Goal: Task Accomplishment & Management: Manage account settings

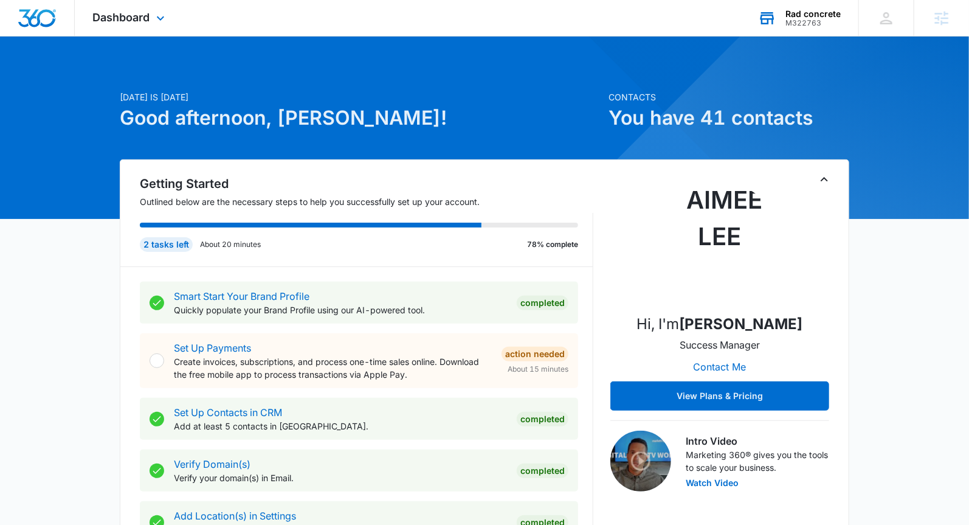
click at [796, 15] on div "Rad concrete" at bounding box center [813, 14] width 55 height 10
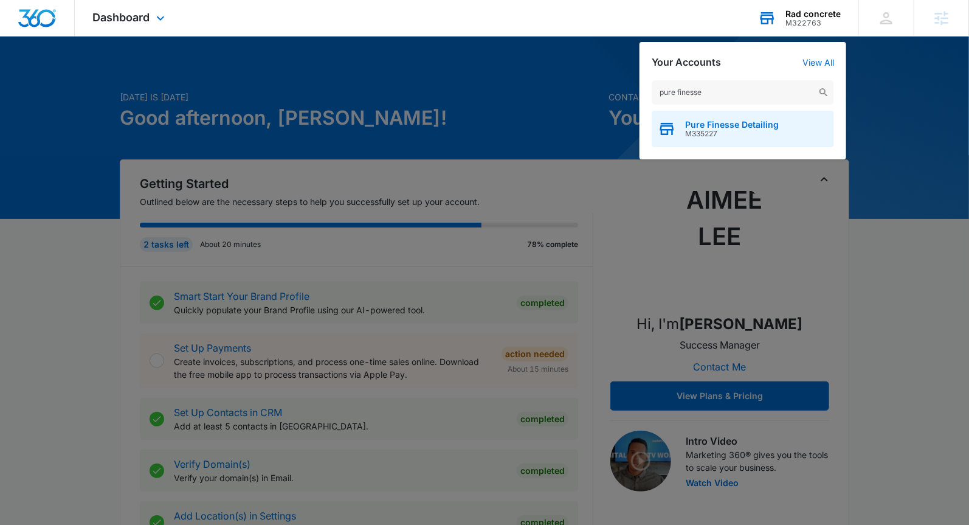
type input "pure finesse"
click at [739, 121] on span "Pure Finesse Detailing" at bounding box center [732, 125] width 94 height 10
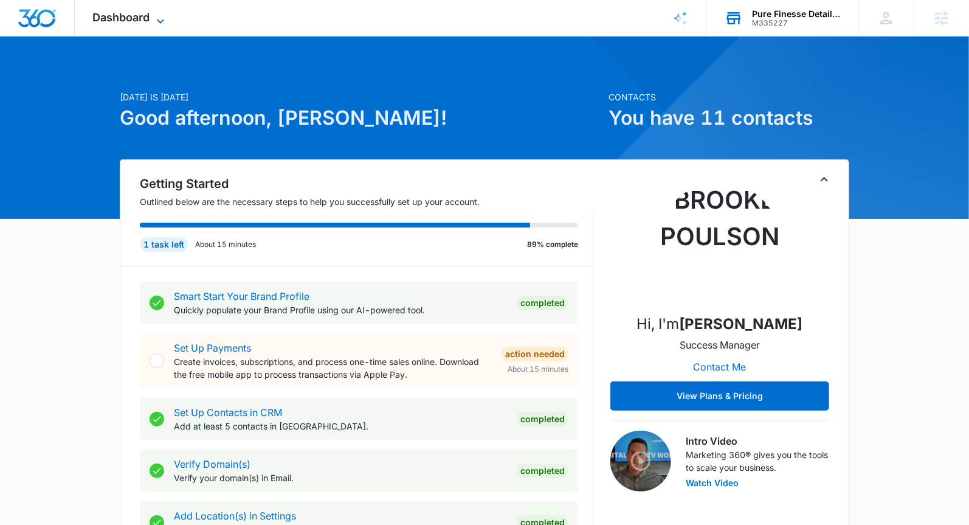
drag, startPoint x: 158, startPoint y: 13, endPoint x: 162, endPoint y: 26, distance: 14.0
click at [158, 14] on icon at bounding box center [160, 21] width 15 height 15
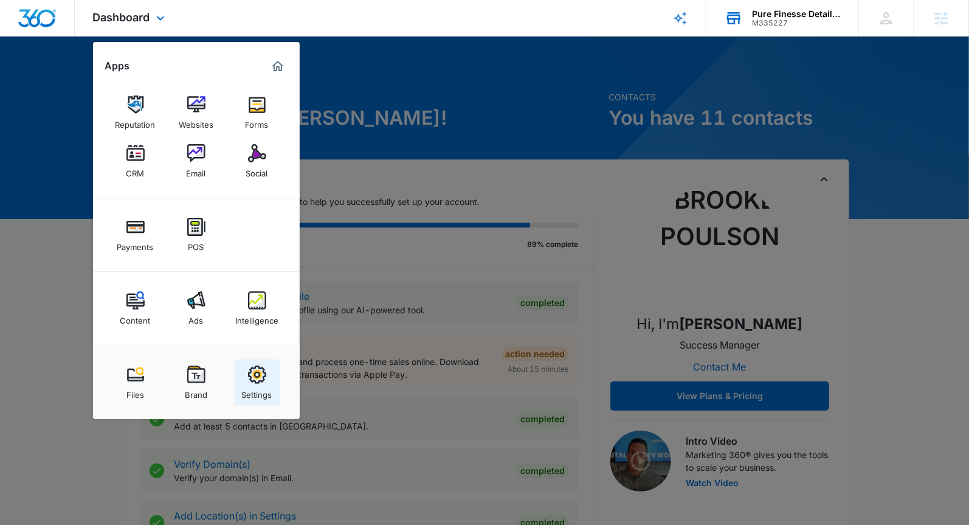
click at [258, 389] on div "Settings" at bounding box center [257, 392] width 30 height 16
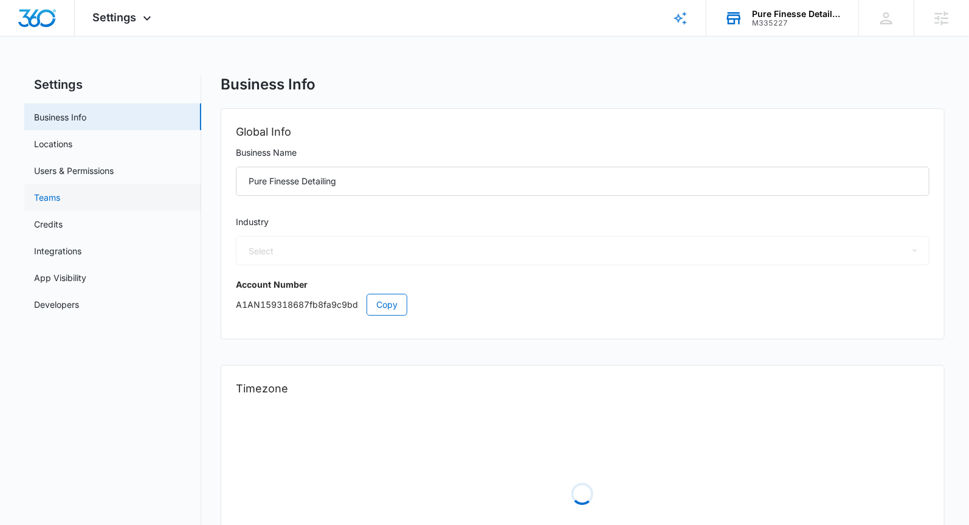
select select "52"
select select "US"
select select "America/New_York"
click at [63, 218] on link "Credits" at bounding box center [48, 224] width 29 height 13
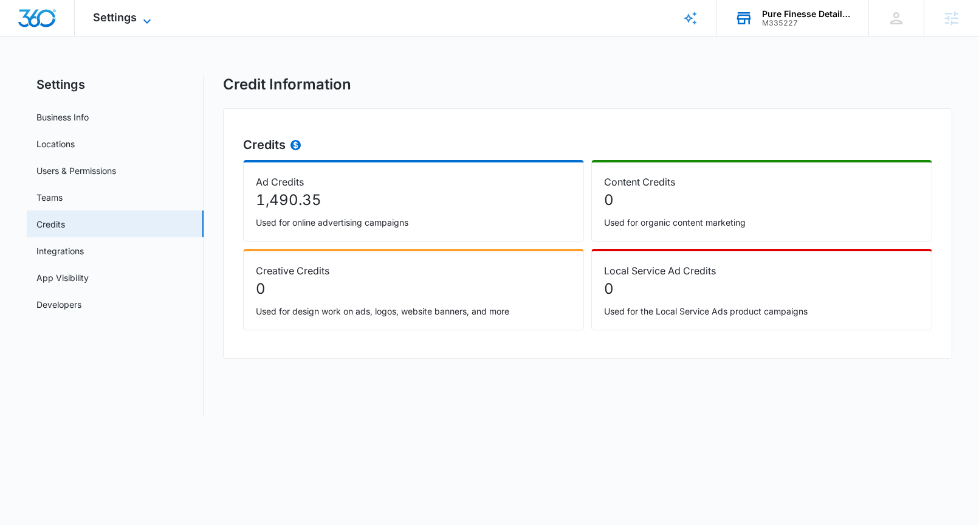
click at [109, 23] on span "Settings" at bounding box center [115, 17] width 44 height 13
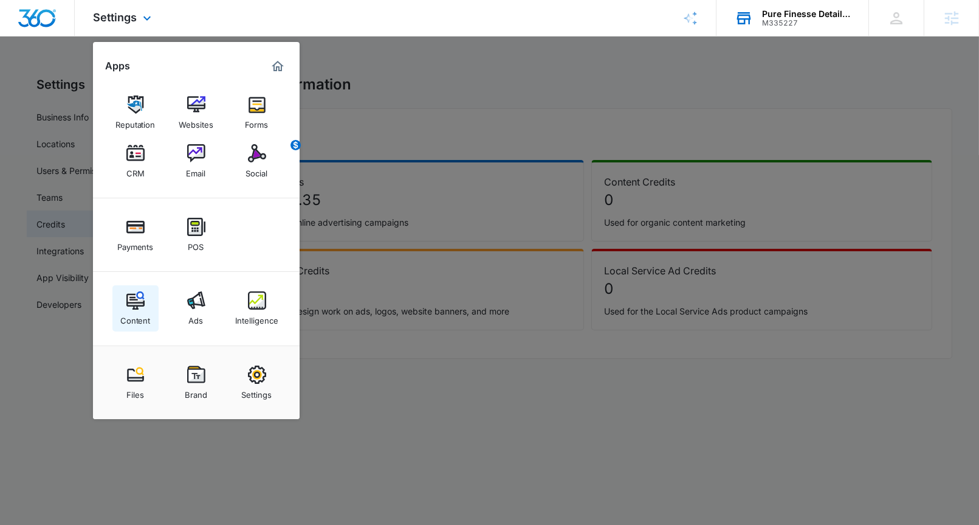
click at [120, 326] on link "Content" at bounding box center [135, 308] width 46 height 46
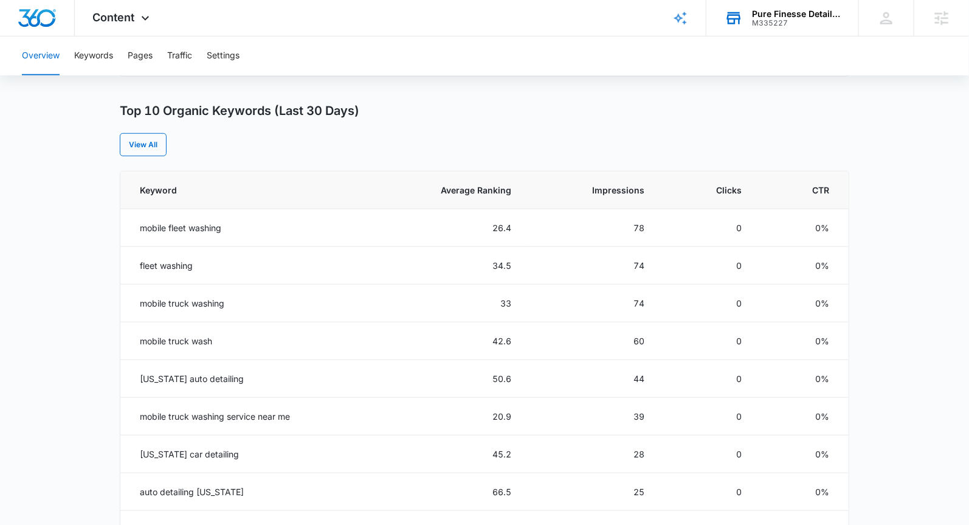
scroll to position [415, 0]
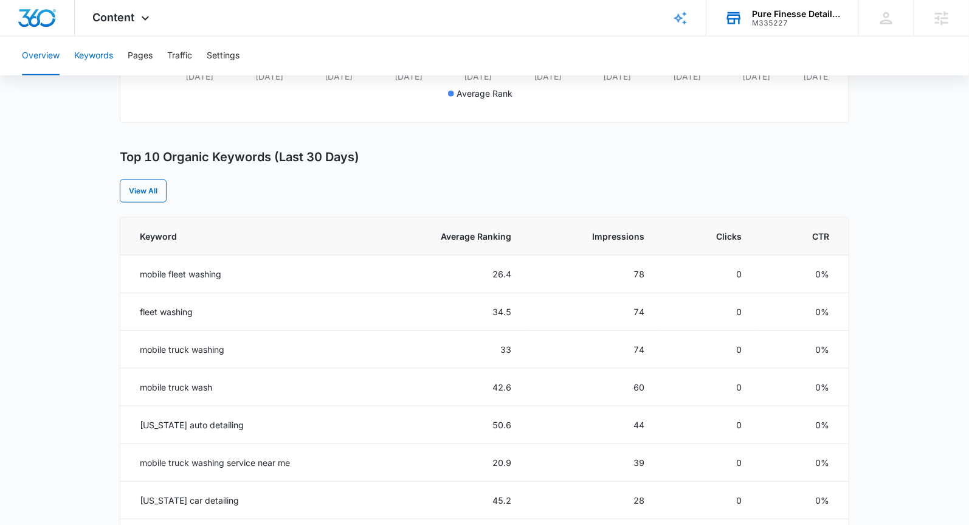
click at [111, 60] on button "Keywords" at bounding box center [93, 55] width 39 height 39
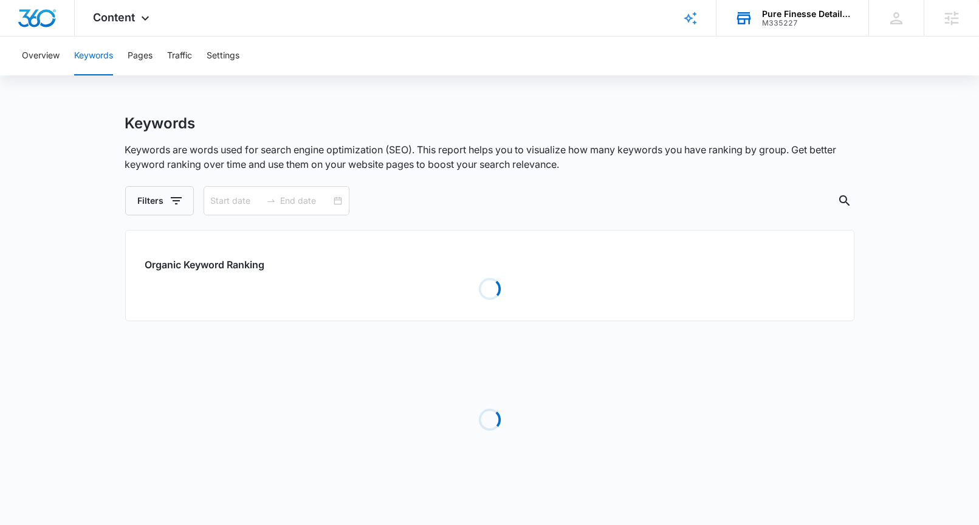
type input "[DATE]"
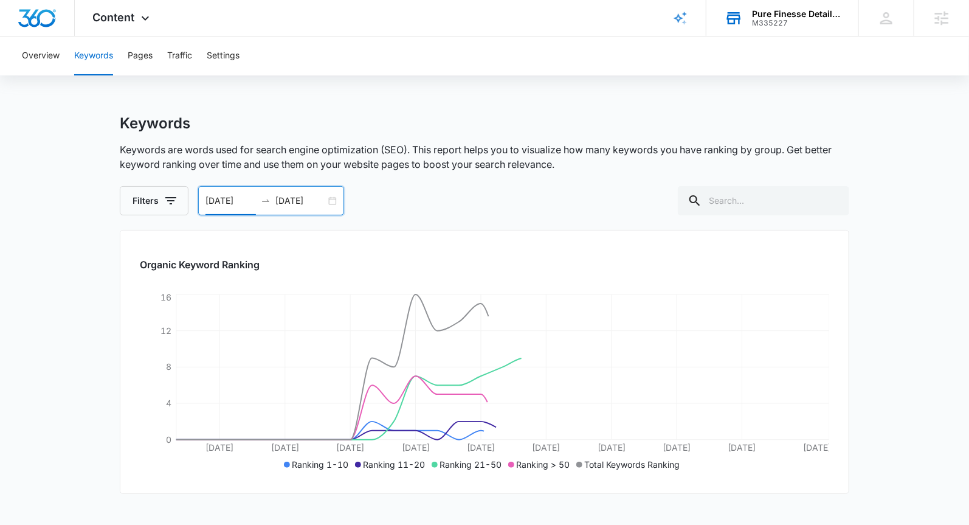
click at [216, 202] on input "[DATE]" at bounding box center [231, 200] width 50 height 13
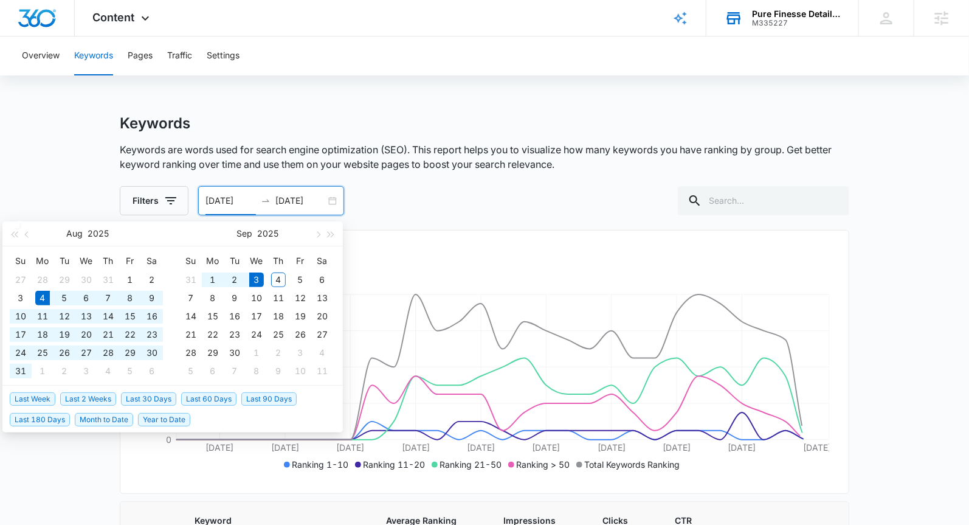
click at [215, 201] on input "[DATE]" at bounding box center [231, 200] width 50 height 13
type input "[DATE]"
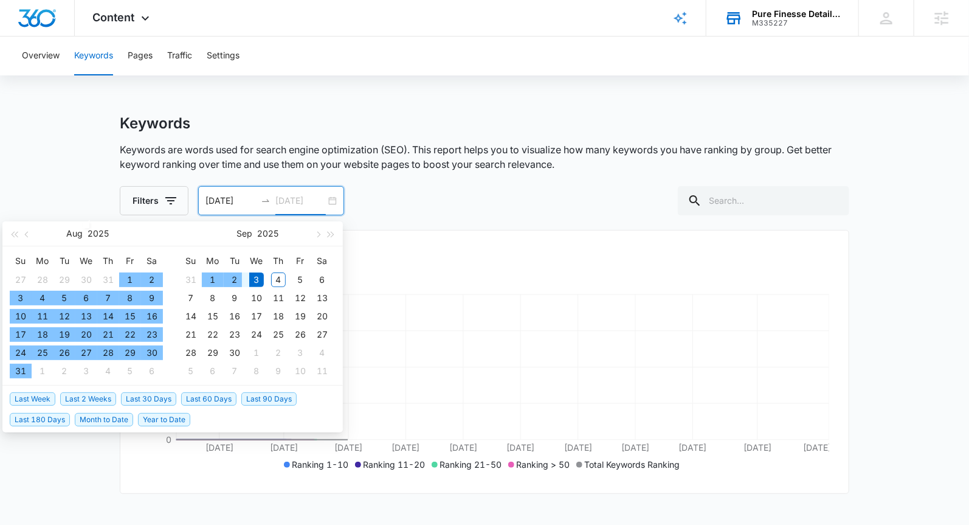
type input "[DATE]"
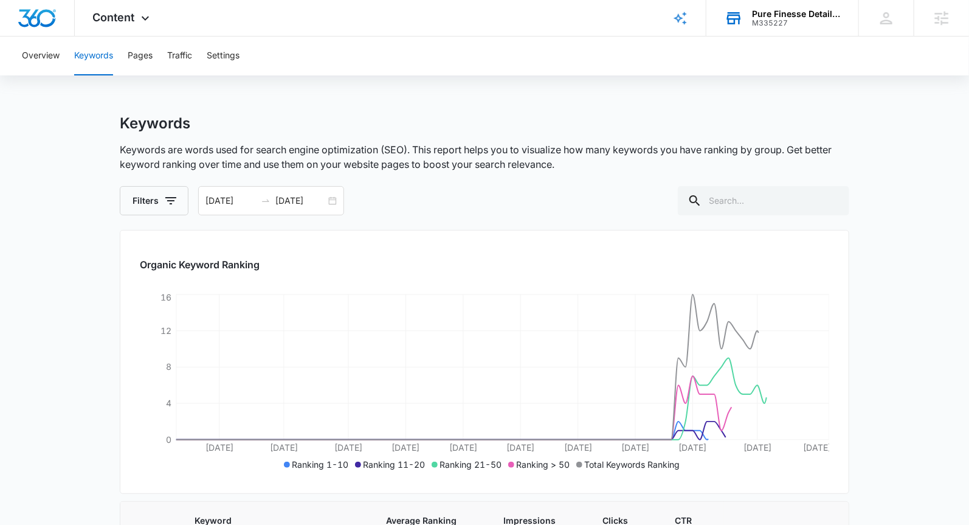
click at [452, 211] on div "Filters [DATE] [DATE] [DATE] Su Mo Tu We Th Fr Sa 27 28 29 30 31 1 2 3 4 5 6 7 …" at bounding box center [485, 200] width 730 height 29
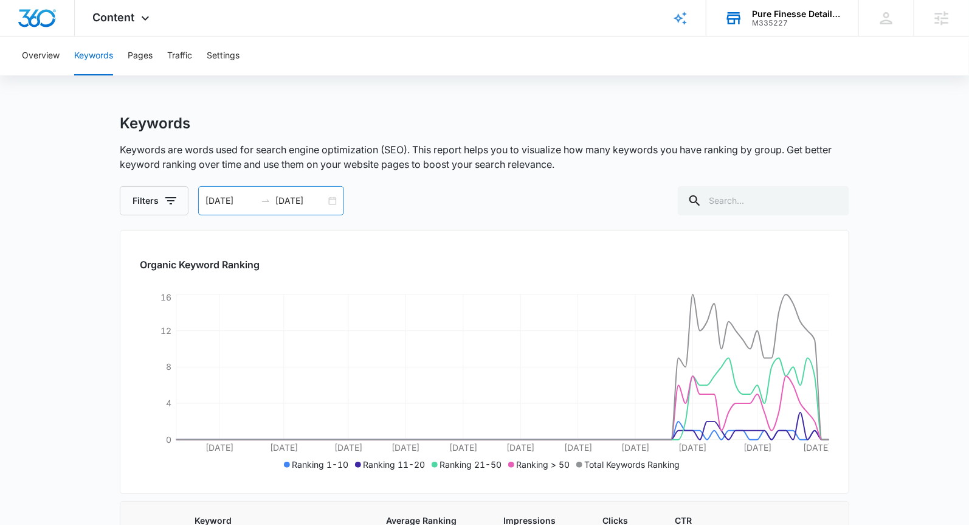
click at [214, 201] on input "[DATE]" at bounding box center [231, 200] width 50 height 13
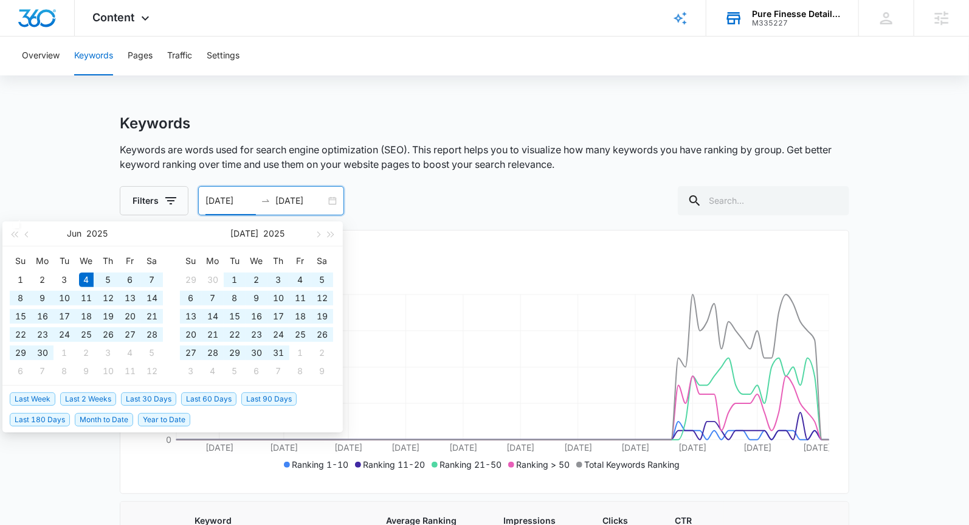
type input "[DATE]"
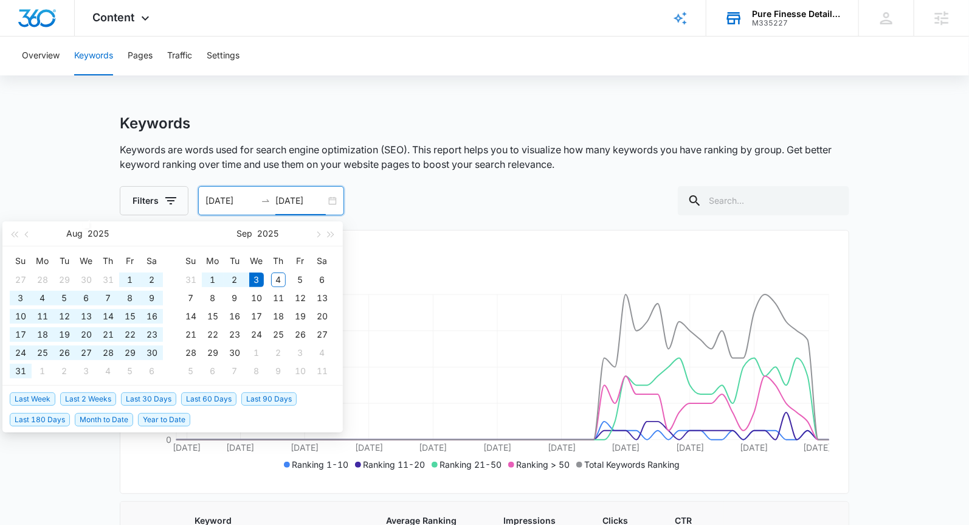
type input "[DATE]"
click at [214, 196] on input "[DATE]" at bounding box center [231, 200] width 50 height 13
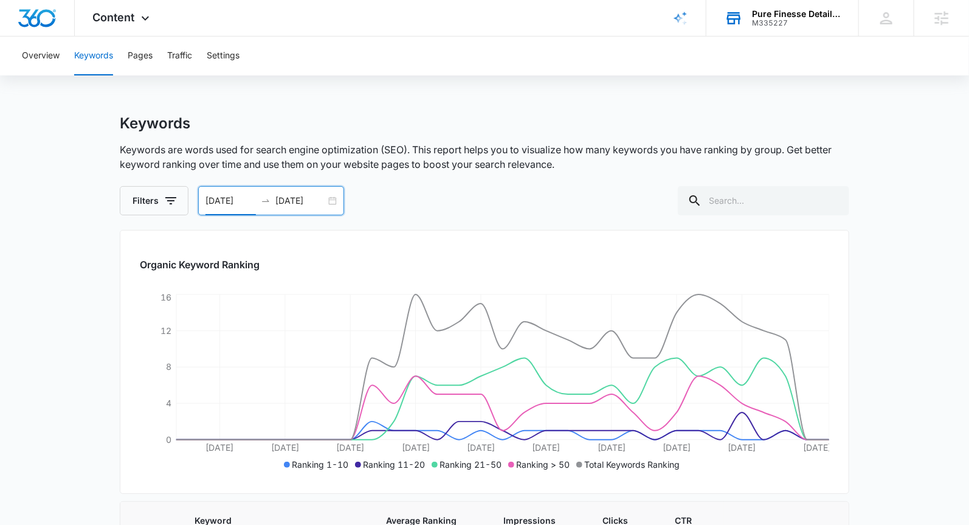
type input "[DATE]"
click at [295, 200] on input "[DATE]" at bounding box center [300, 200] width 50 height 13
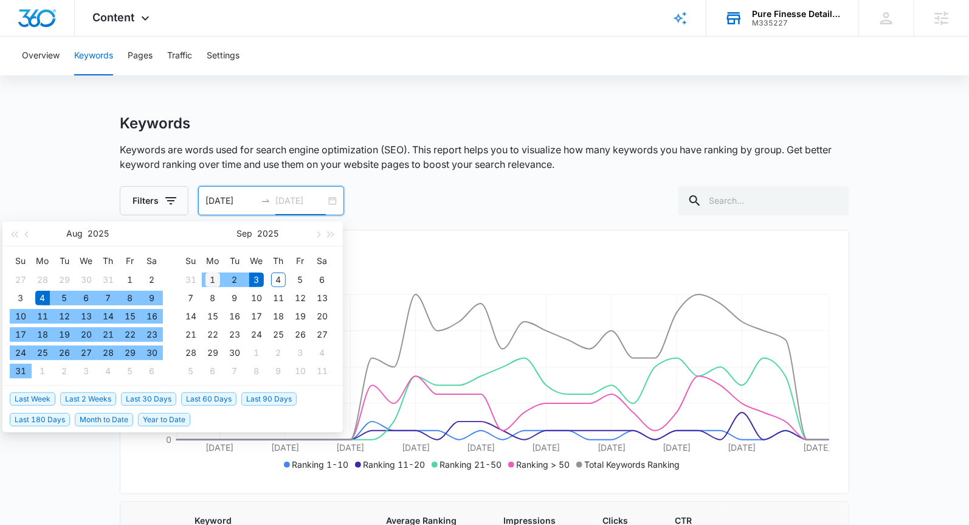
type input "[DATE]"
click at [210, 282] on div "1" at bounding box center [213, 279] width 15 height 15
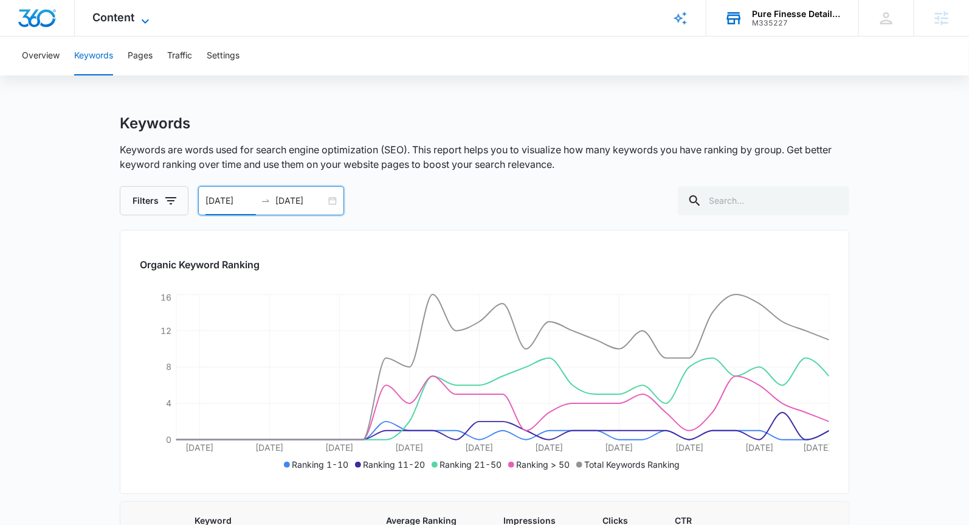
click at [123, 17] on span "Content" at bounding box center [114, 17] width 42 height 13
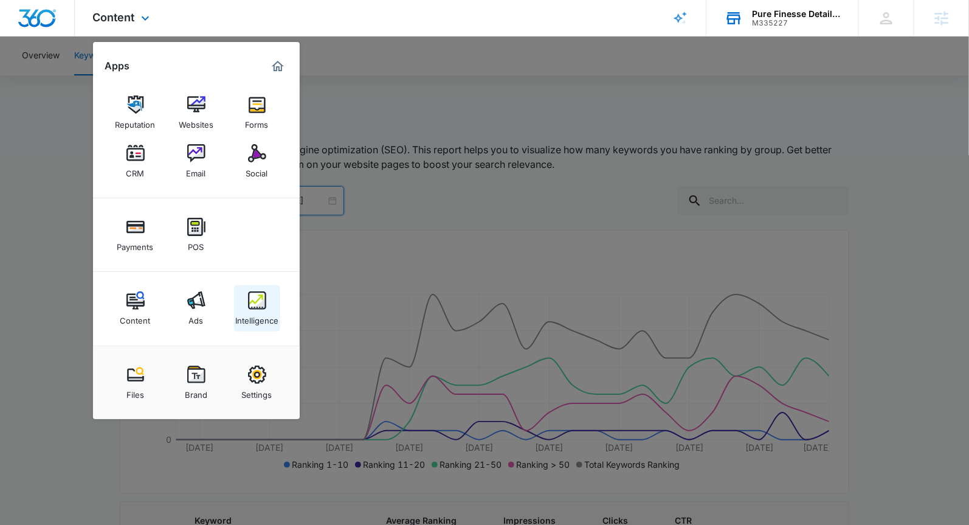
click at [249, 309] on div "Intelligence" at bounding box center [256, 317] width 43 height 16
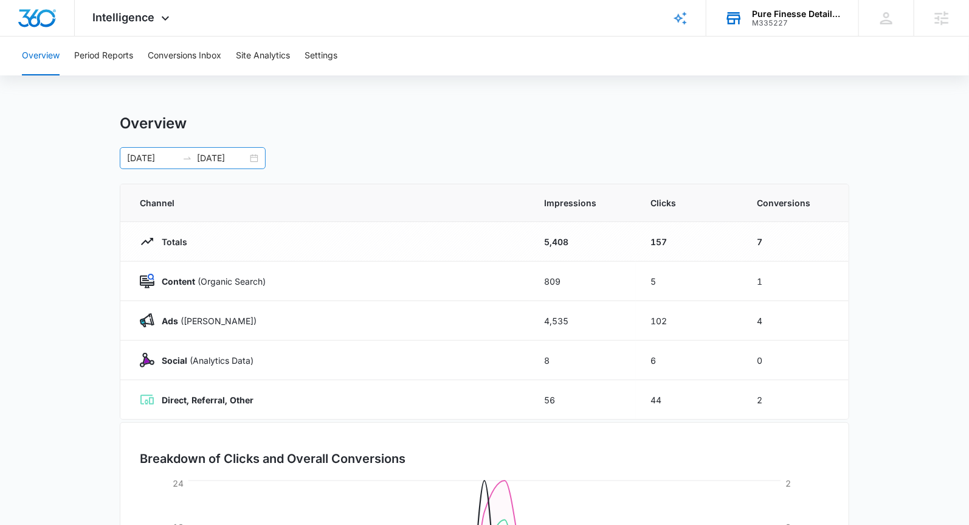
click at [257, 159] on div "[DATE] [DATE]" at bounding box center [193, 158] width 146 height 22
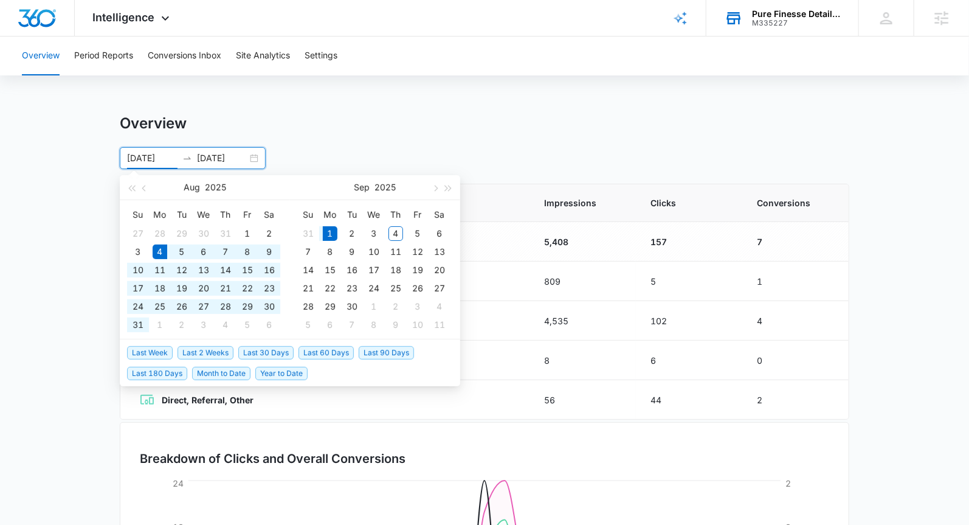
type input "[DATE]"
click at [247, 352] on span "Last 30 Days" at bounding box center [265, 352] width 55 height 13
type input "[DATE]"
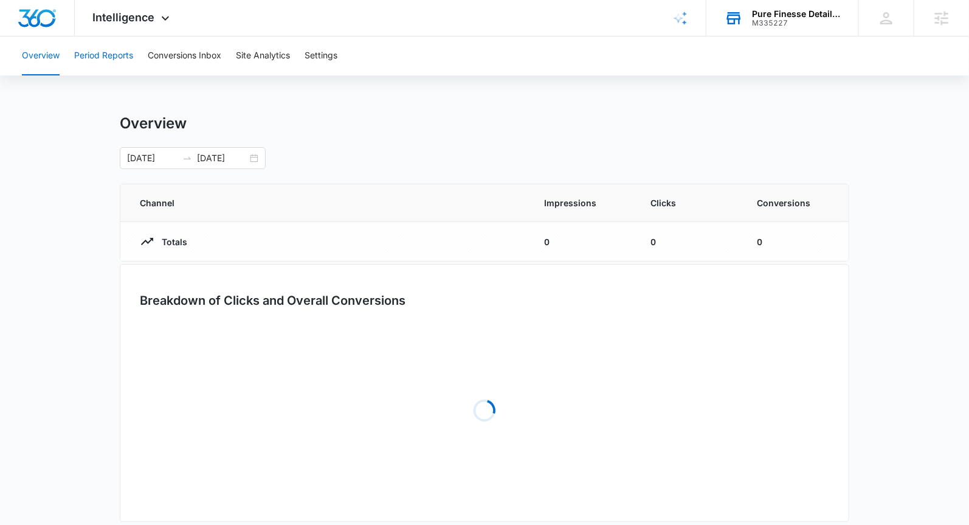
click at [125, 41] on button "Period Reports" at bounding box center [103, 55] width 59 height 39
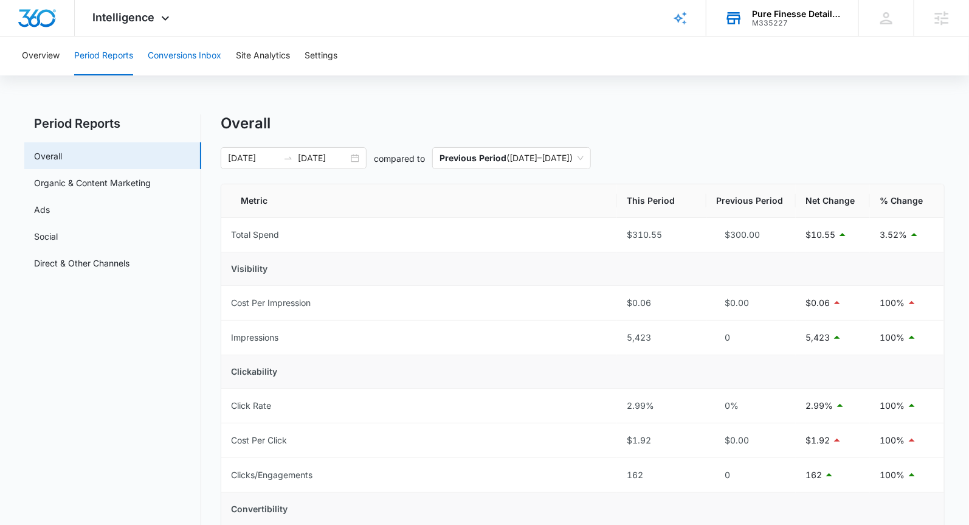
click at [164, 64] on button "Conversions Inbox" at bounding box center [185, 55] width 74 height 39
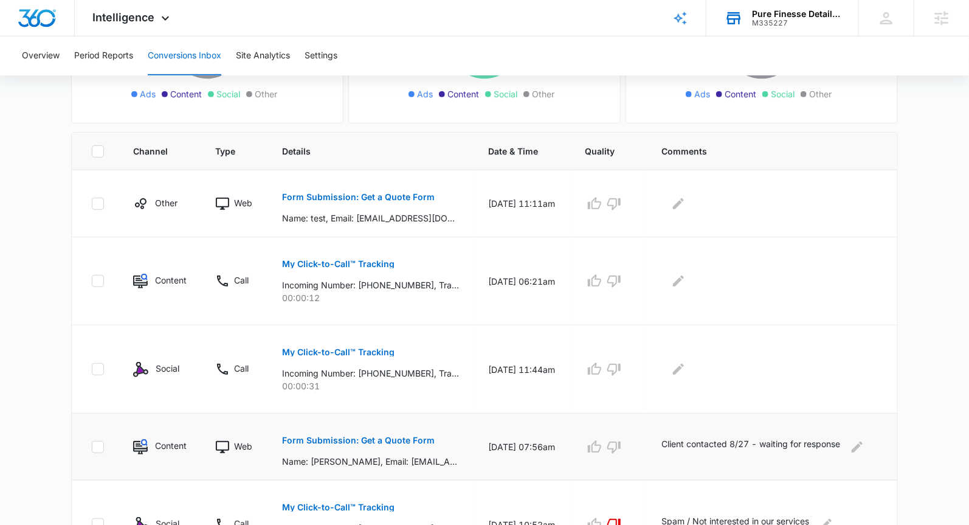
scroll to position [98, 0]
